Goal: Download file/media

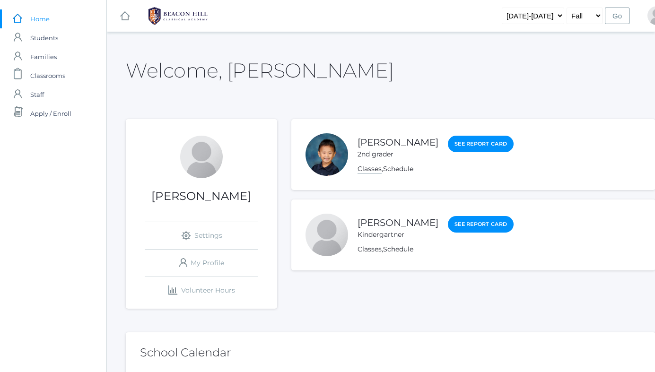
click at [372, 169] on link "Classes" at bounding box center [370, 169] width 24 height 9
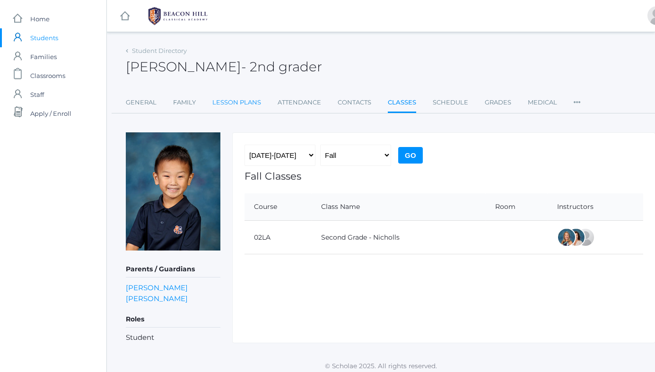
click at [239, 105] on link "Lesson Plans" at bounding box center [236, 102] width 49 height 19
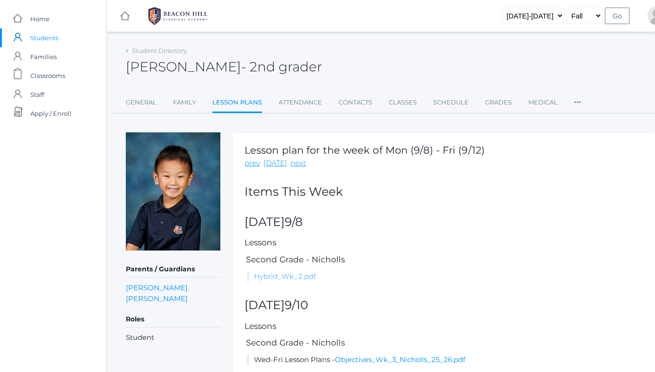
click at [307, 278] on link "Hybrid_Wk_2.pdf" at bounding box center [285, 276] width 62 height 9
click at [55, 20] on link "icons/ui/navigation/home Created with Sketch. Home" at bounding box center [53, 18] width 106 height 19
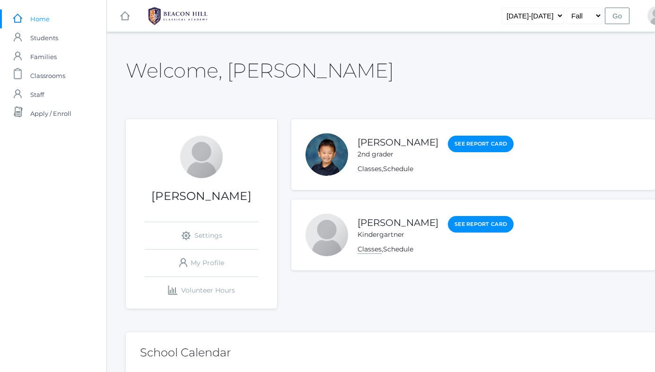
click at [373, 252] on link "Classes" at bounding box center [370, 249] width 24 height 9
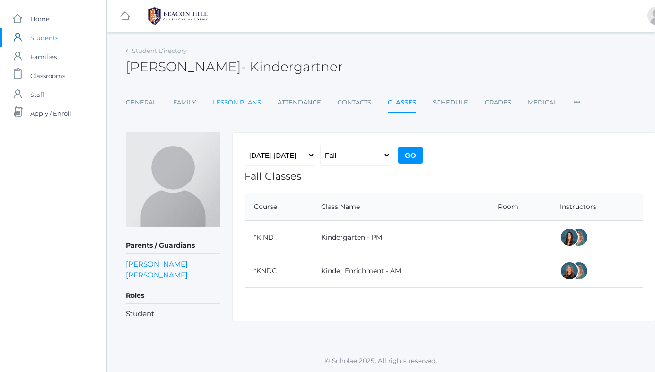
click at [252, 102] on link "Lesson Plans" at bounding box center [236, 102] width 49 height 19
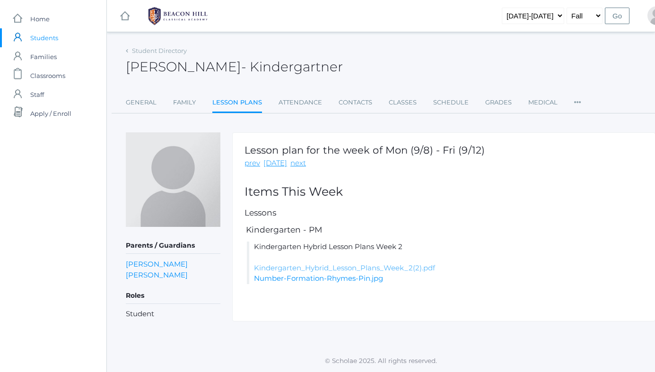
click at [338, 268] on link "Kindergarten_Hybrid_Lesson_Plans_Week_2(2).pdf" at bounding box center [344, 268] width 181 height 9
